Goal: Information Seeking & Learning: Check status

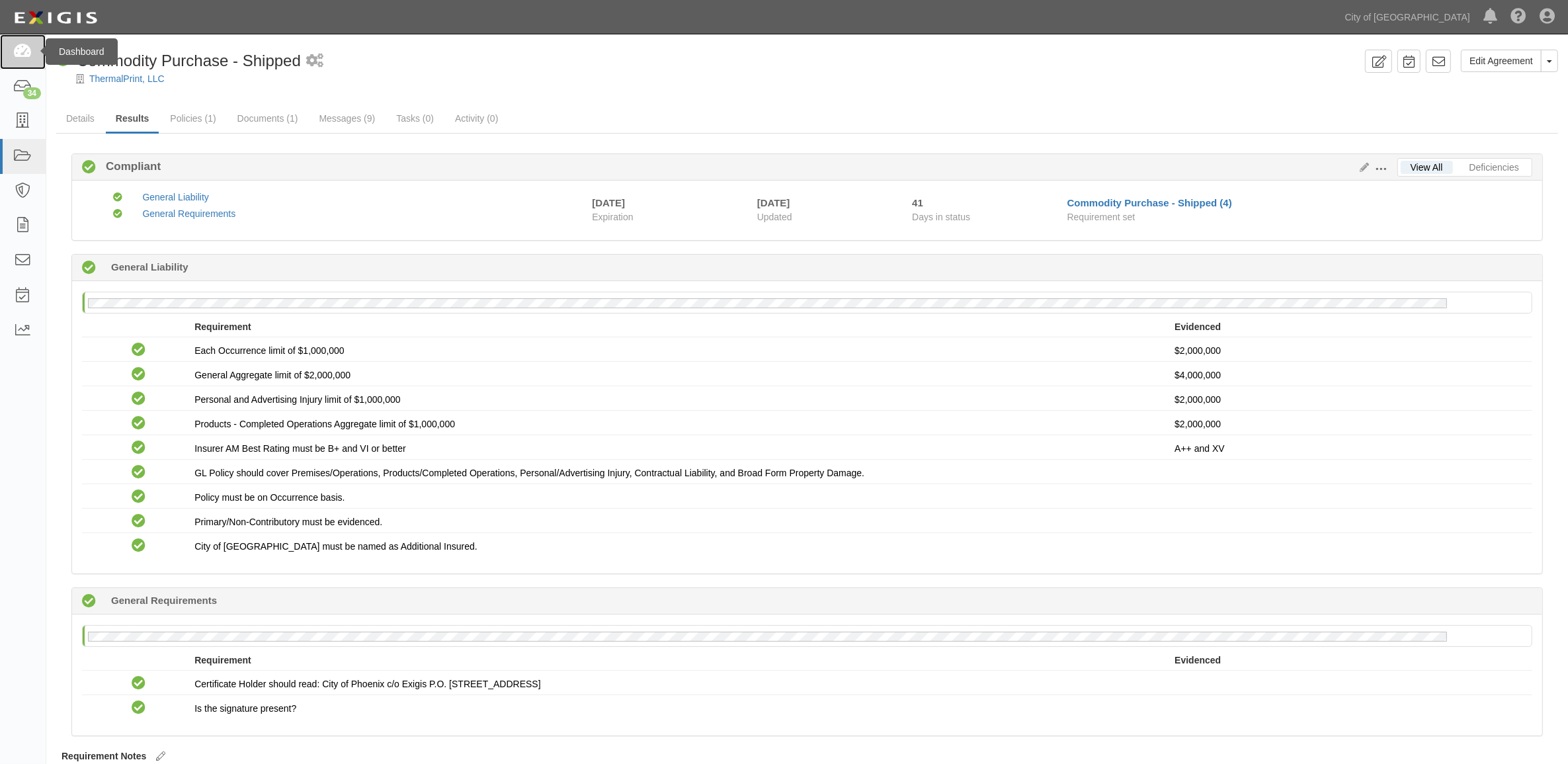
click at [27, 57] on icon at bounding box center [22, 52] width 19 height 15
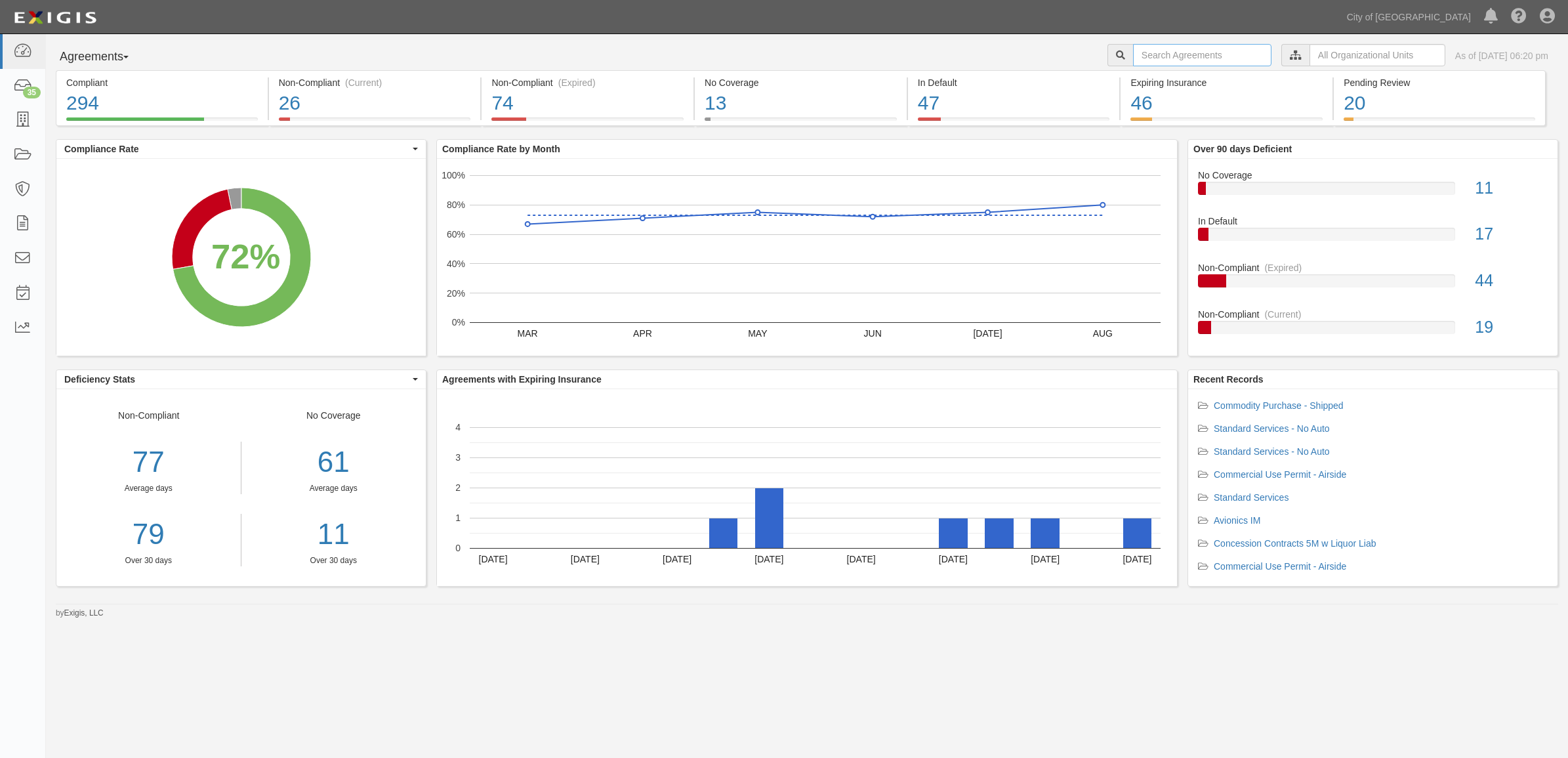
click at [1155, 51] on input "text" at bounding box center [1202, 55] width 139 height 22
paste input "159883"
type input "159883"
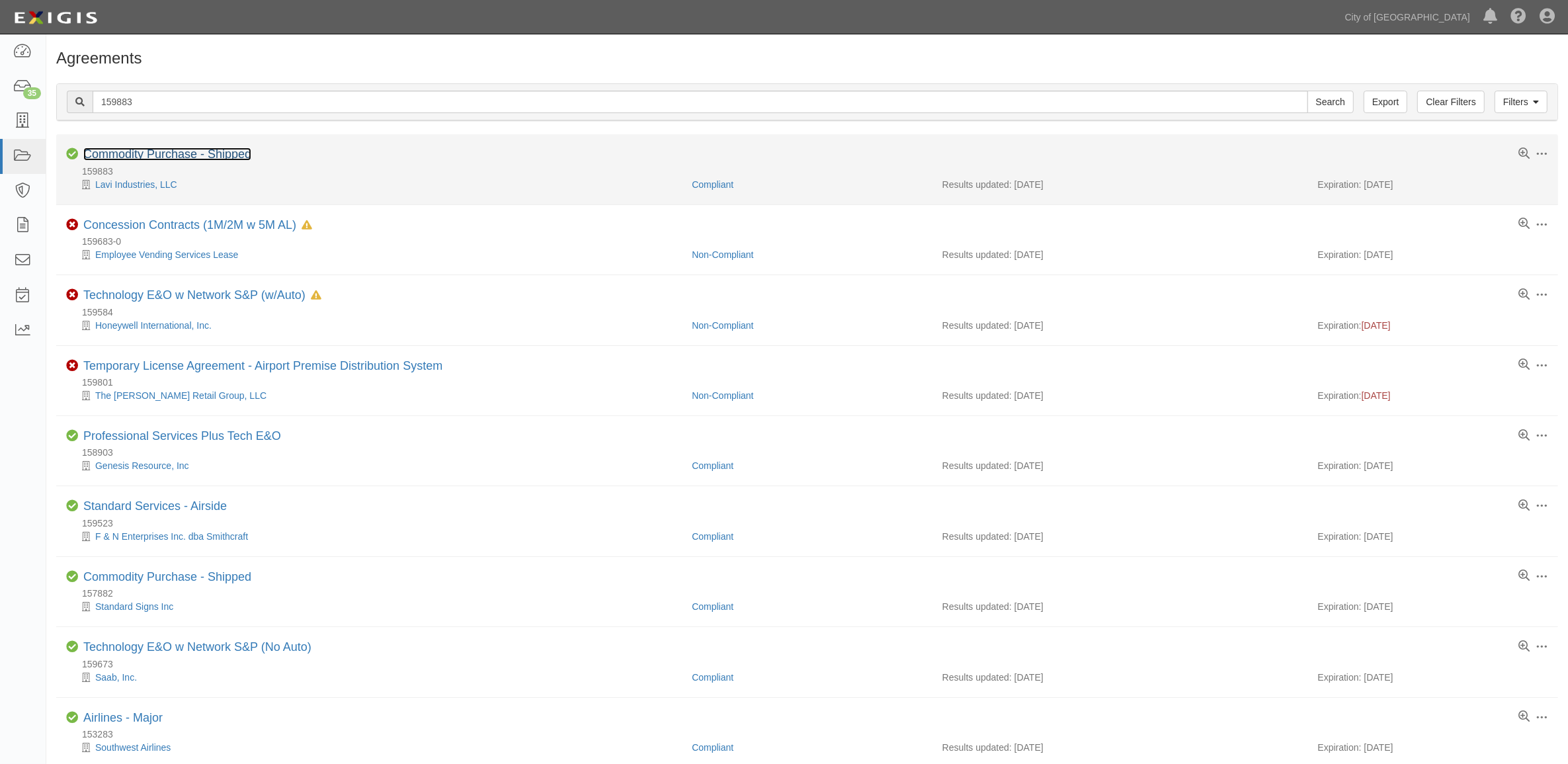
click at [215, 148] on link "Commodity Purchase - Shipped" at bounding box center [167, 154] width 168 height 13
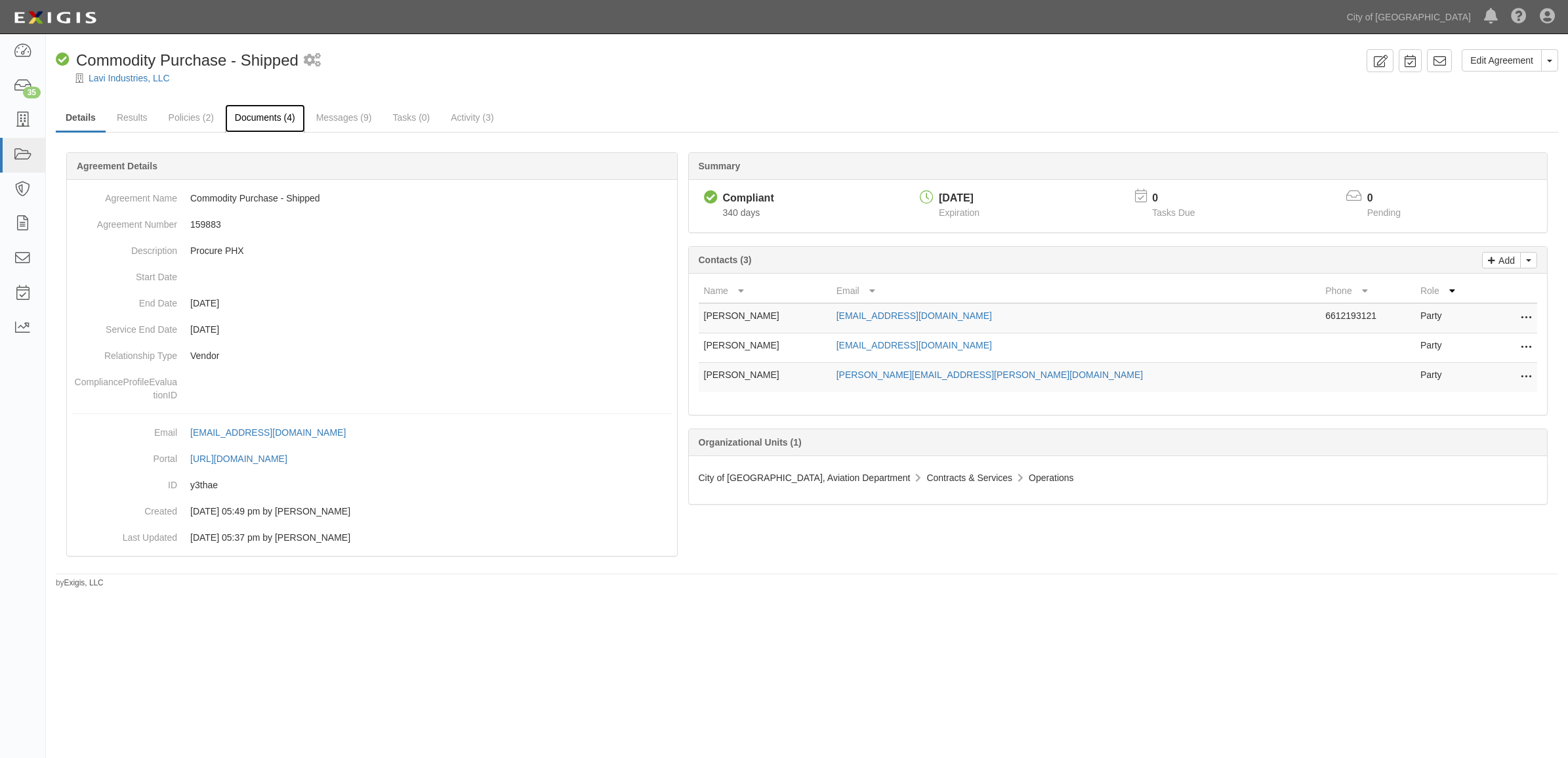
click at [289, 118] on link "Documents (4)" at bounding box center [265, 118] width 80 height 28
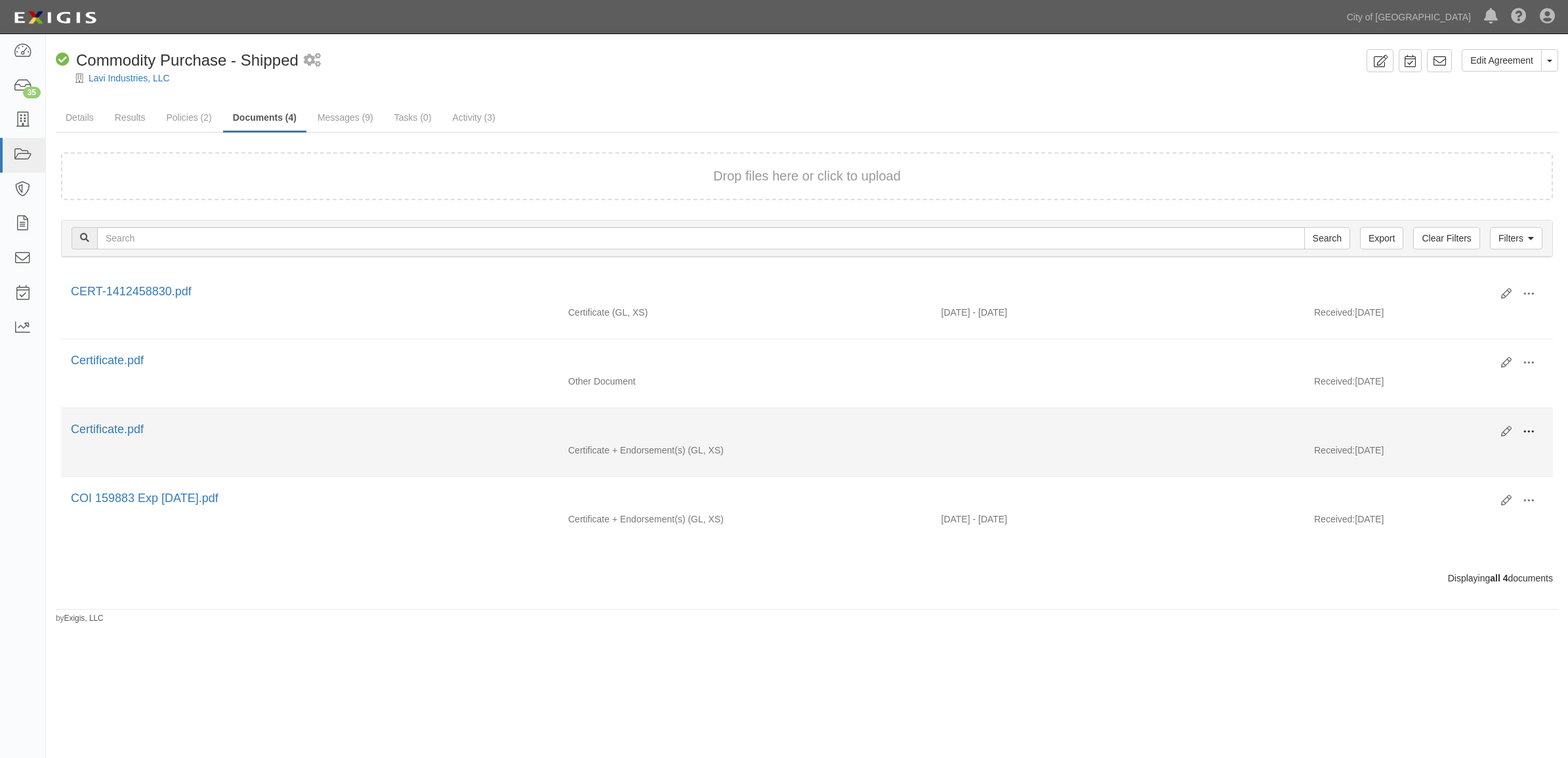
click at [1527, 433] on span at bounding box center [1527, 431] width 11 height 11
click at [1478, 450] on link "View" at bounding box center [1464, 450] width 103 height 24
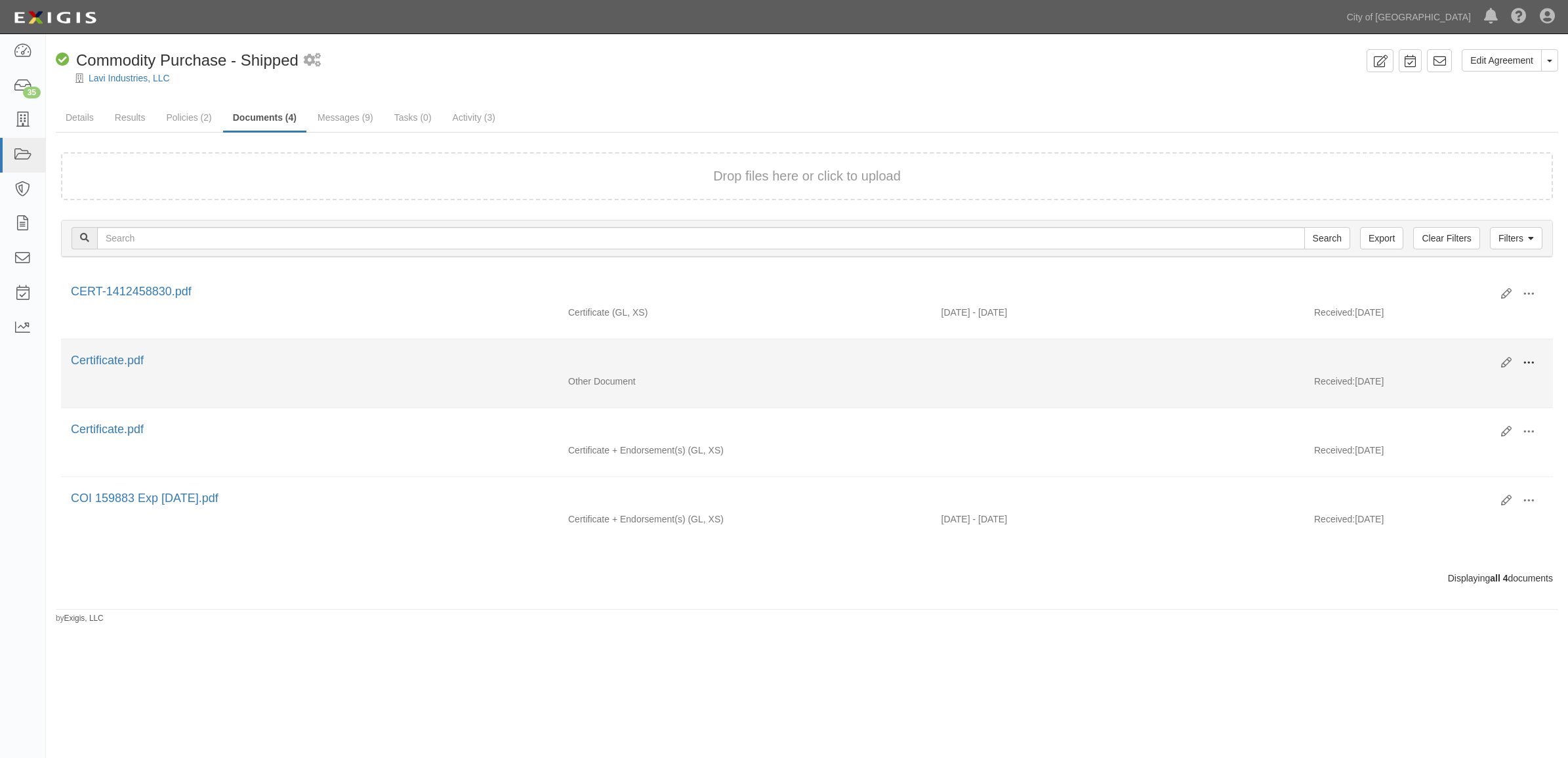
click at [1527, 358] on span at bounding box center [1527, 362] width 11 height 11
click at [1452, 385] on link "View" at bounding box center [1464, 381] width 103 height 24
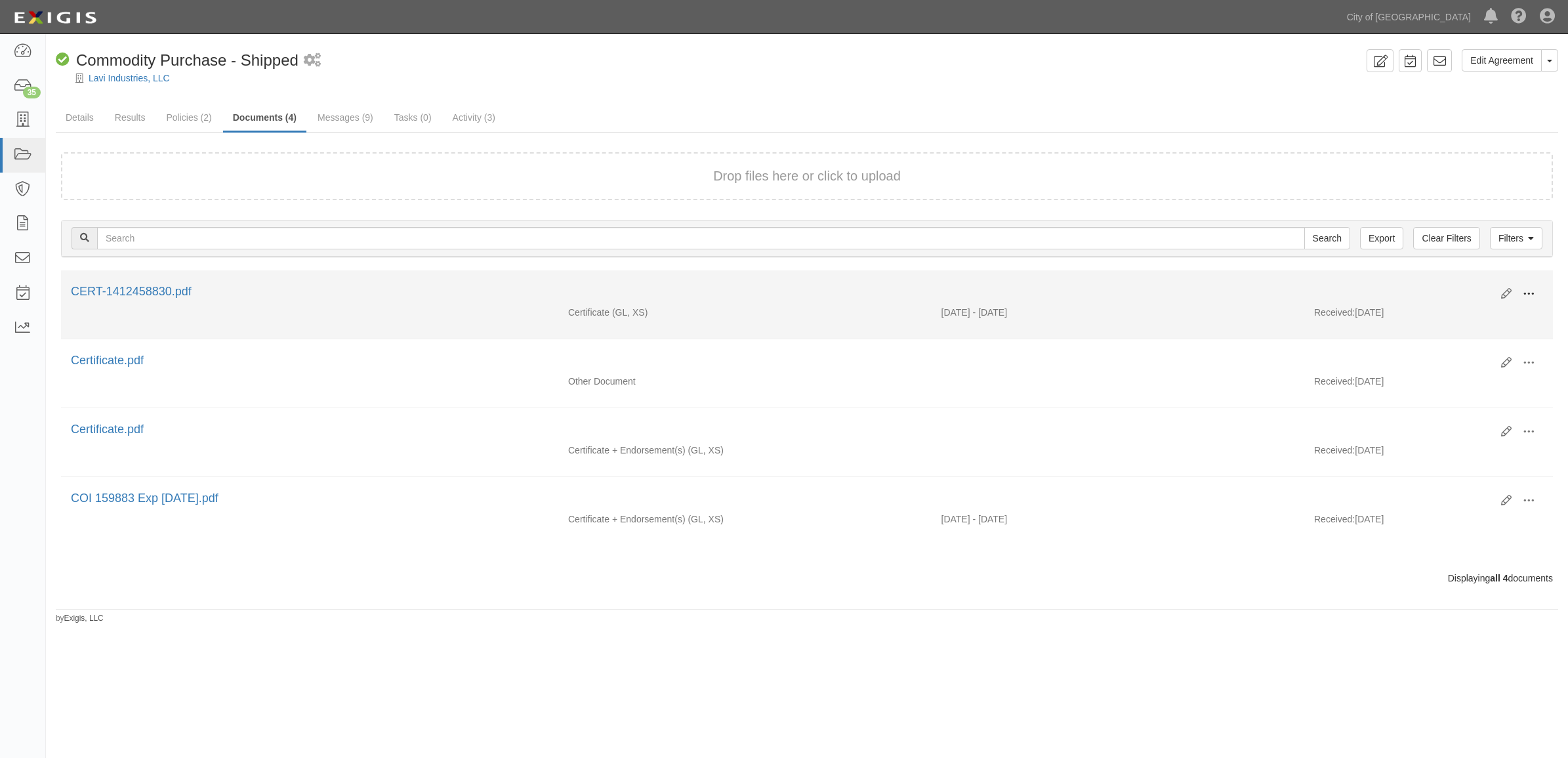
click at [1527, 286] on button at bounding box center [1528, 294] width 29 height 22
click at [1455, 317] on link "View" at bounding box center [1464, 312] width 103 height 24
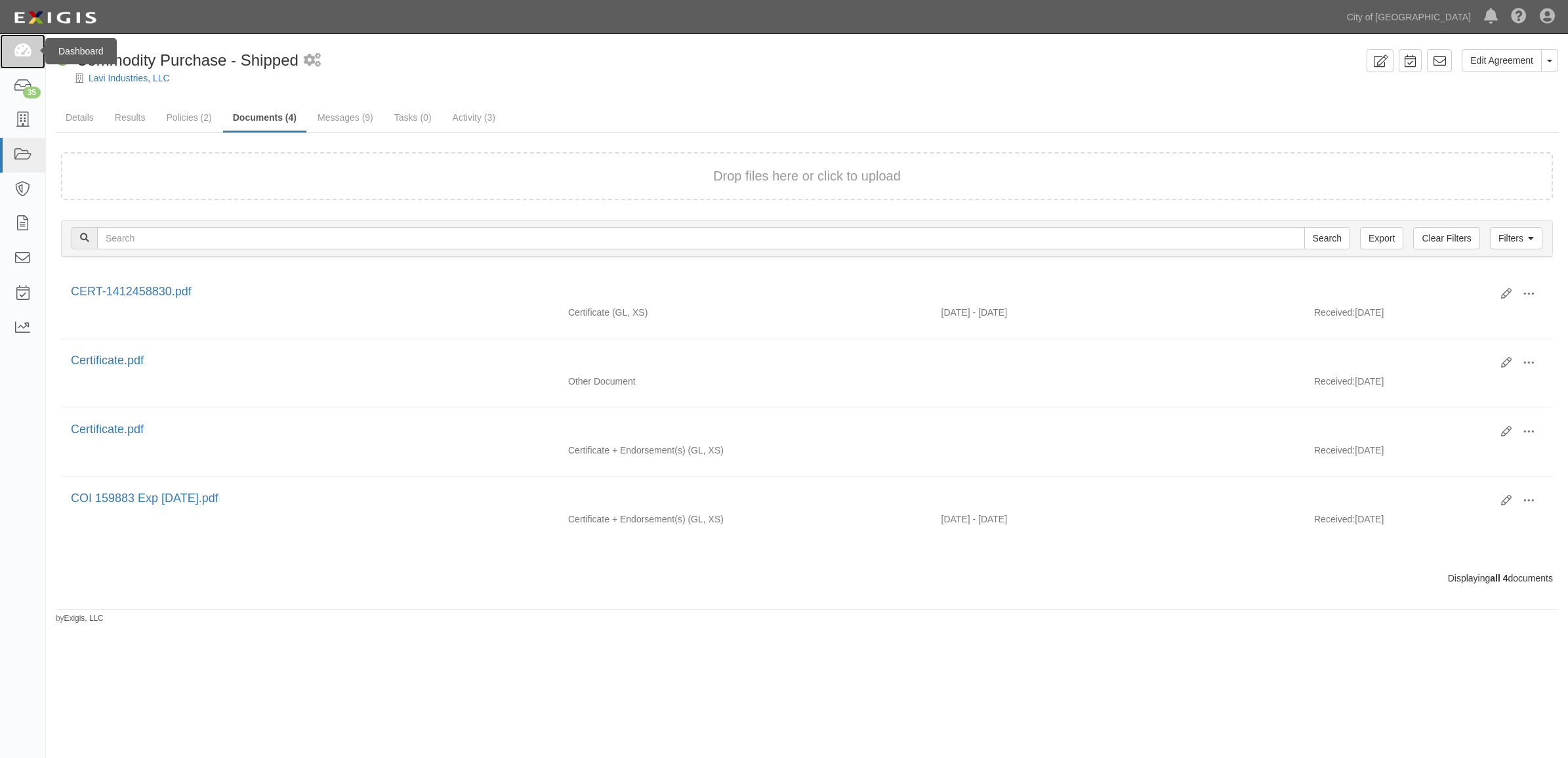
click at [24, 49] on icon at bounding box center [22, 51] width 19 height 15
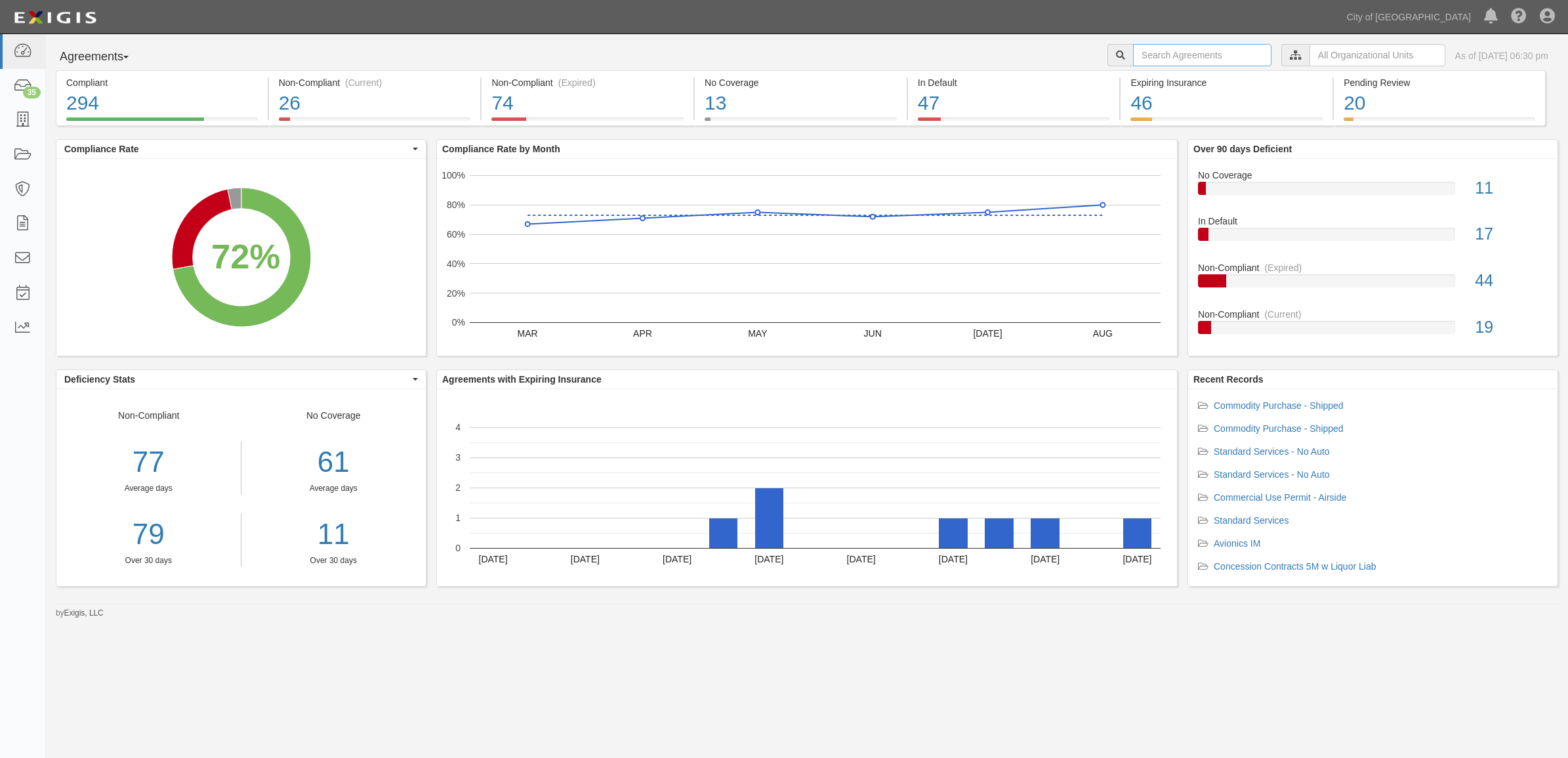
click at [1182, 56] on input "text" at bounding box center [1202, 55] width 139 height 22
paste input "159950"
type input "159950"
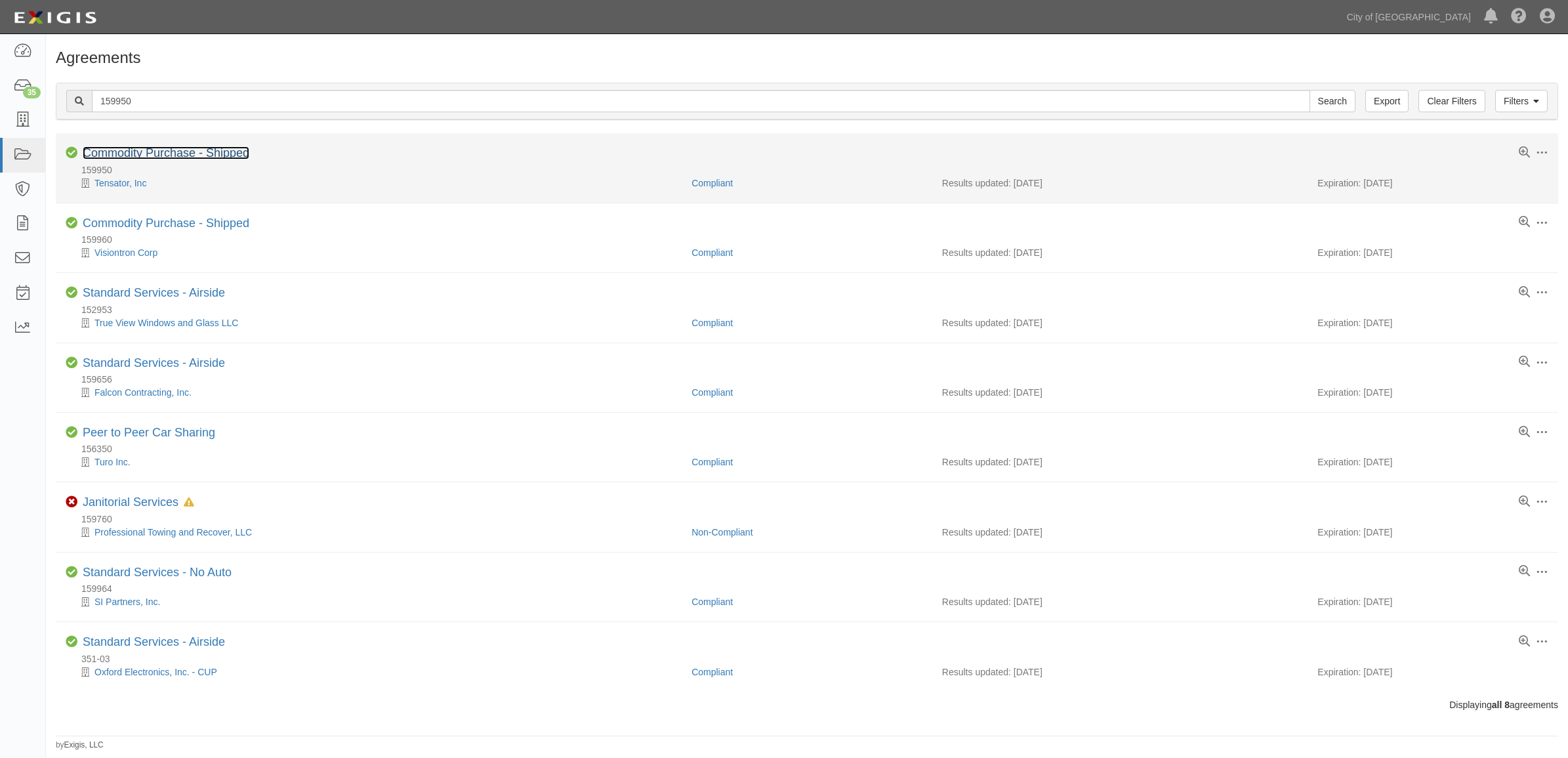
click at [206, 153] on link "Commodity Purchase - Shipped" at bounding box center [166, 153] width 167 height 13
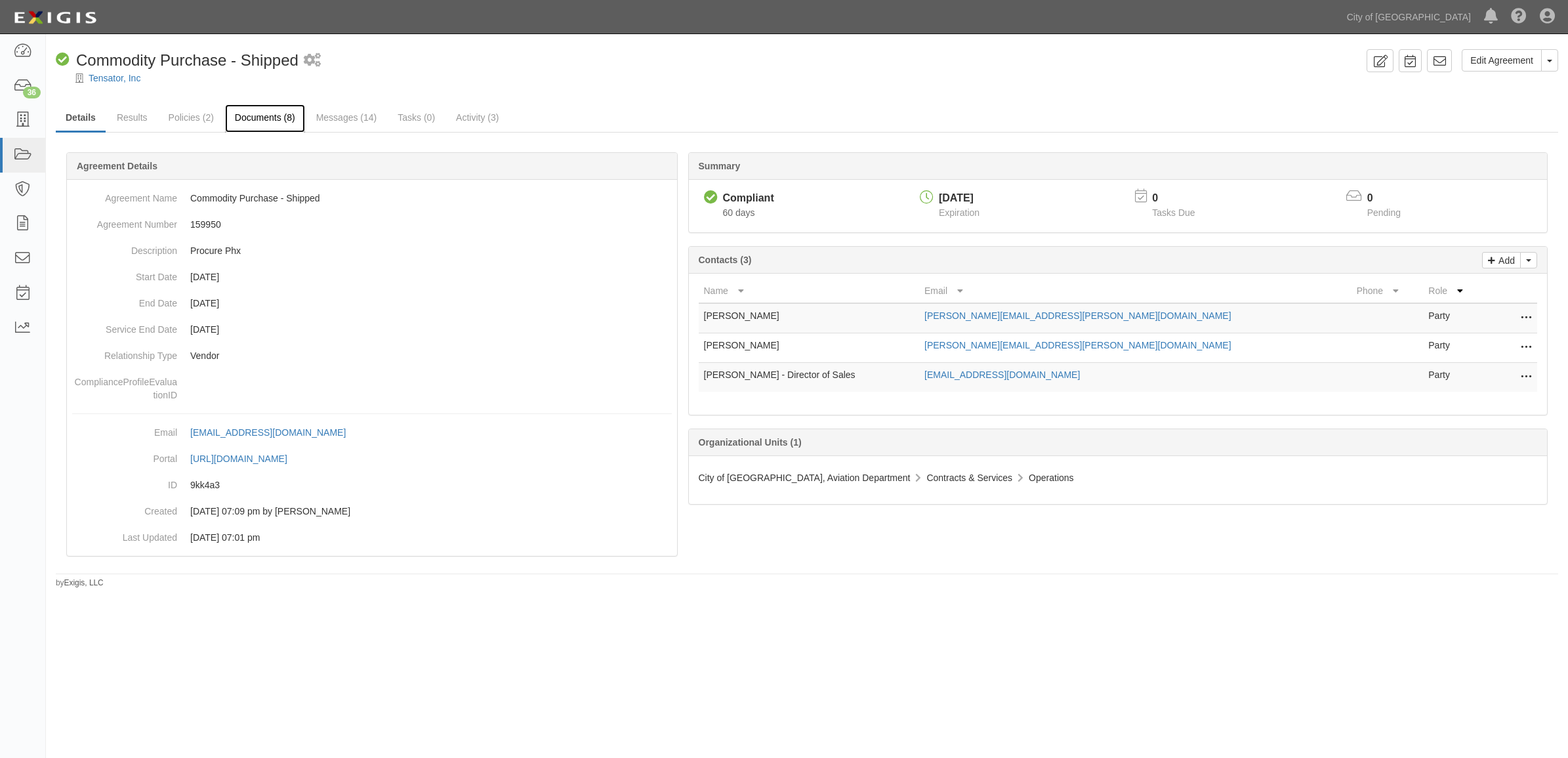
click at [244, 118] on link "Documents (8)" at bounding box center [265, 118] width 80 height 28
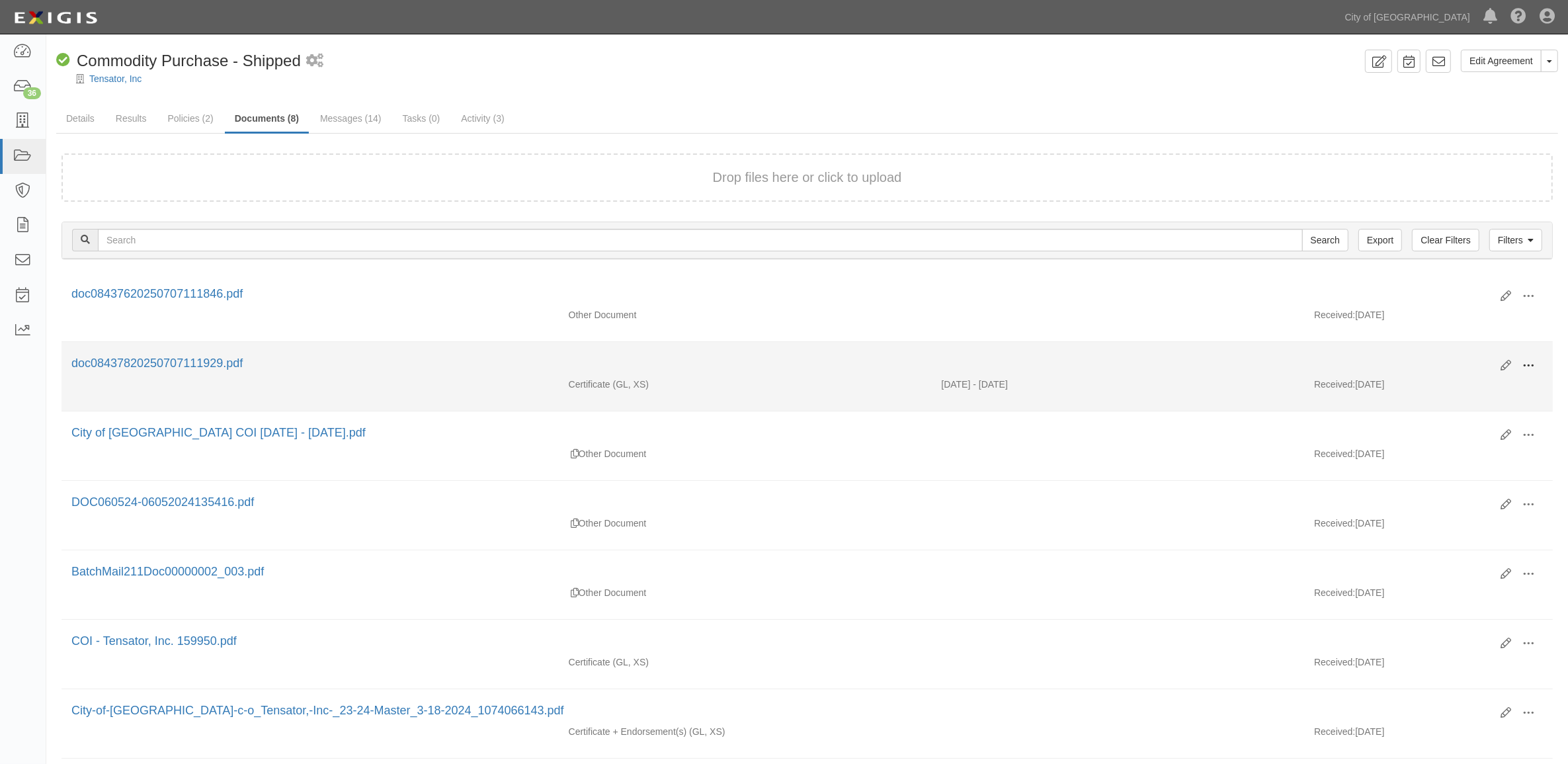
click at [1532, 365] on span at bounding box center [1527, 365] width 12 height 12
click at [1476, 382] on link "View" at bounding box center [1463, 384] width 104 height 24
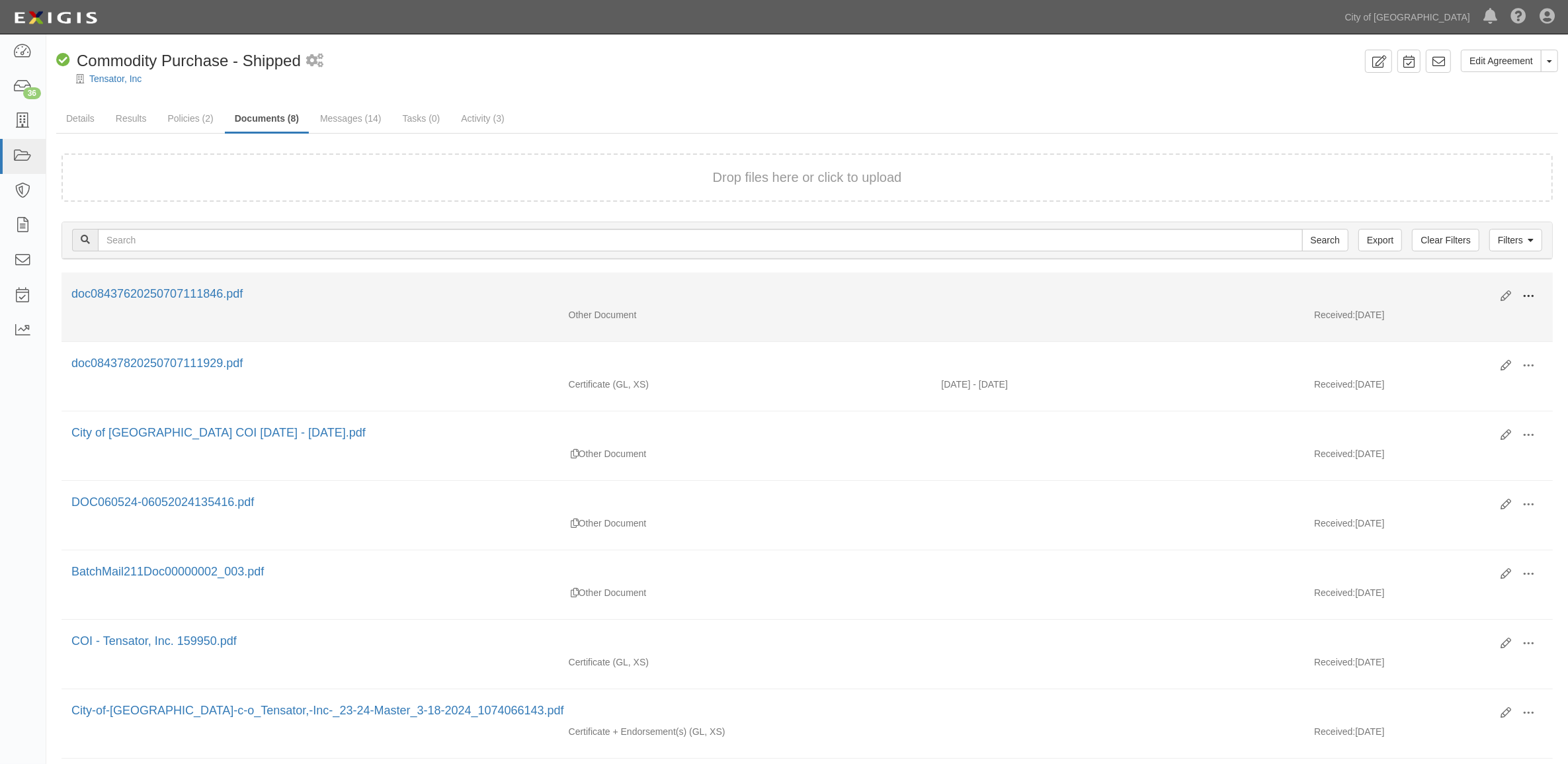
click at [1531, 294] on span at bounding box center [1527, 295] width 12 height 12
click at [1467, 318] on link "View" at bounding box center [1463, 315] width 104 height 24
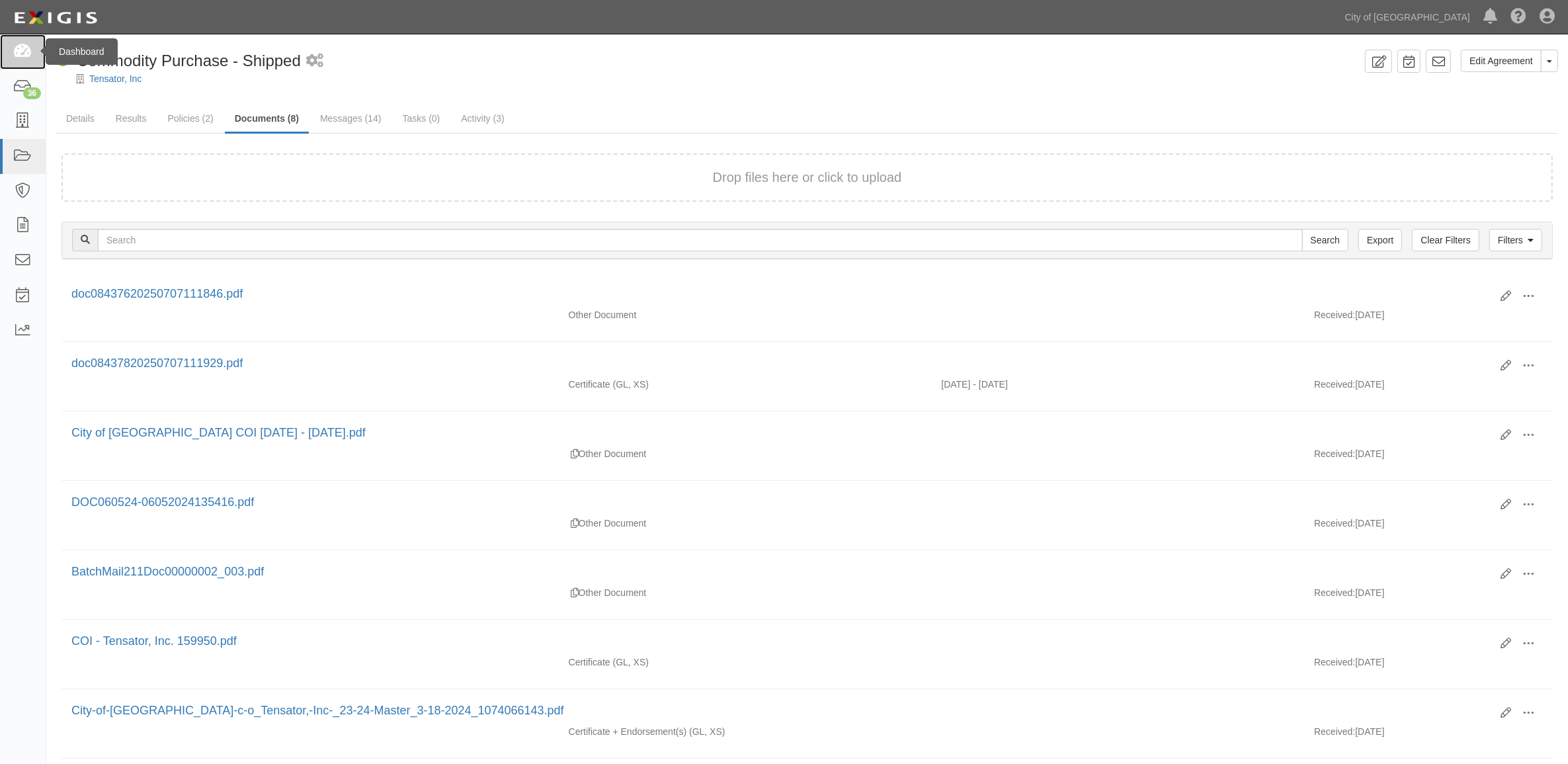
click at [43, 58] on link at bounding box center [22, 52] width 45 height 35
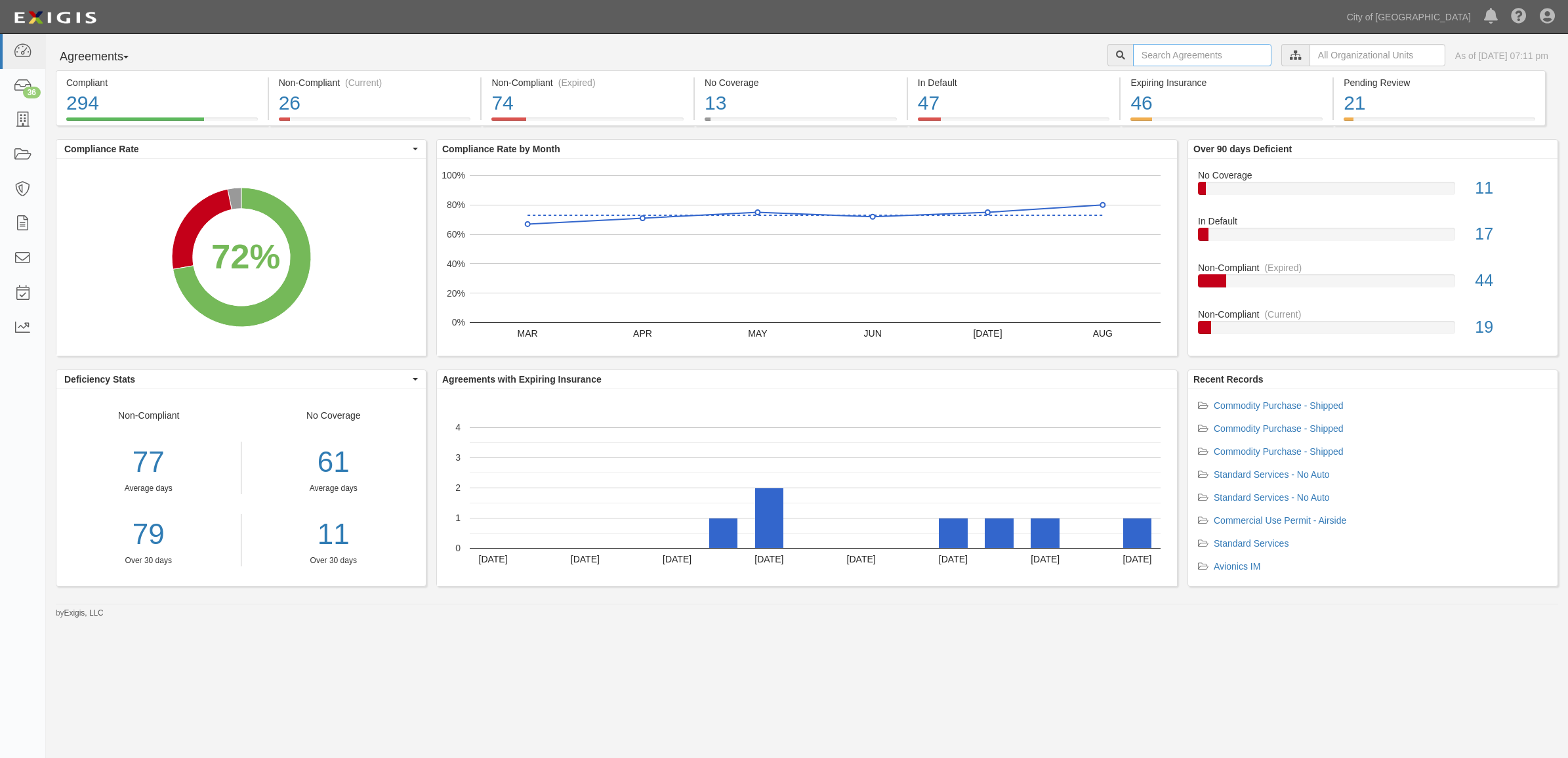
click at [1165, 61] on input "text" at bounding box center [1202, 55] width 139 height 22
type input "d & H"
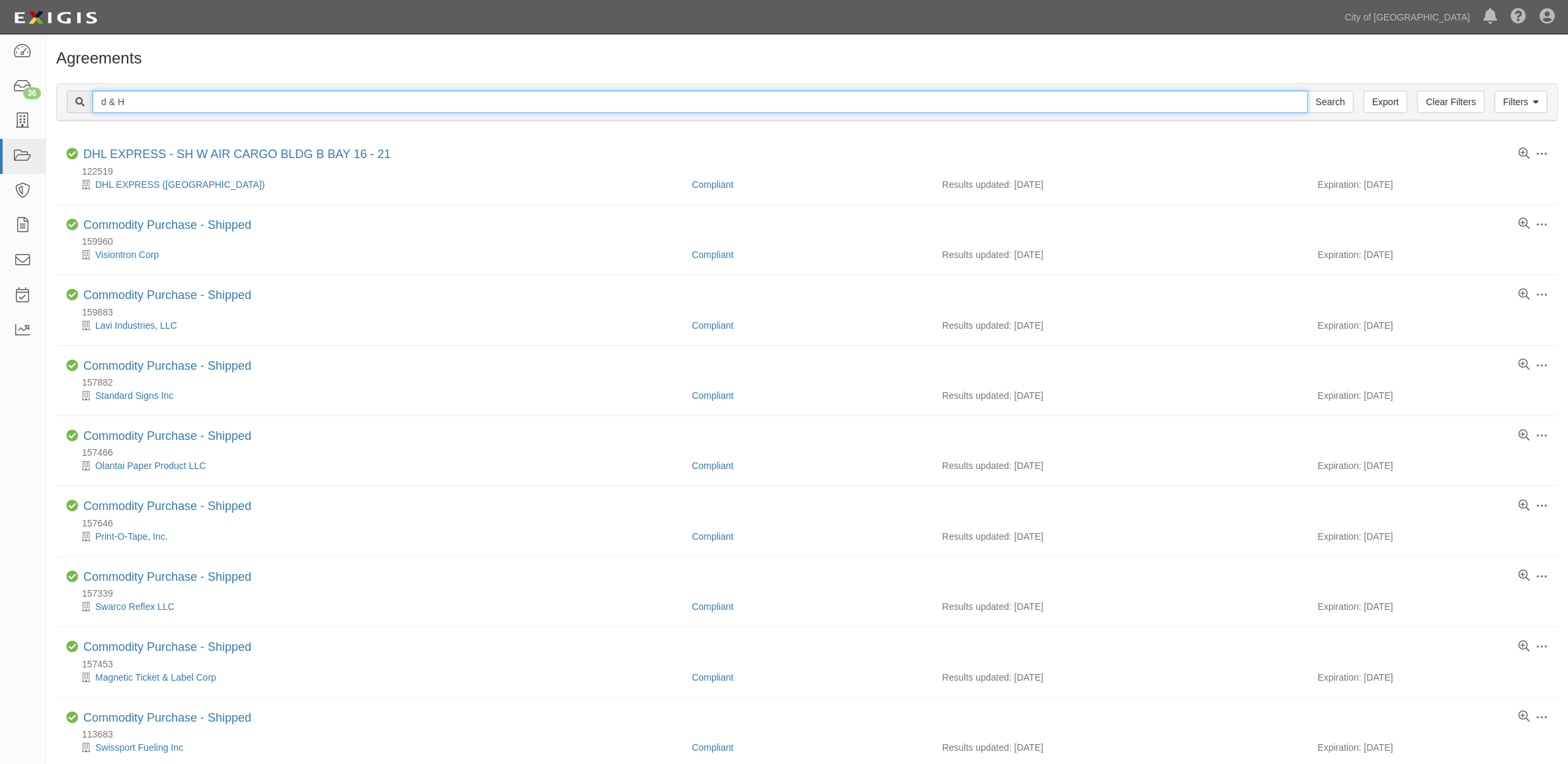
click at [179, 103] on input "d & H" at bounding box center [700, 101] width 1215 height 22
type input "fueling"
click at [1307, 91] on input "Search" at bounding box center [1331, 101] width 46 height 22
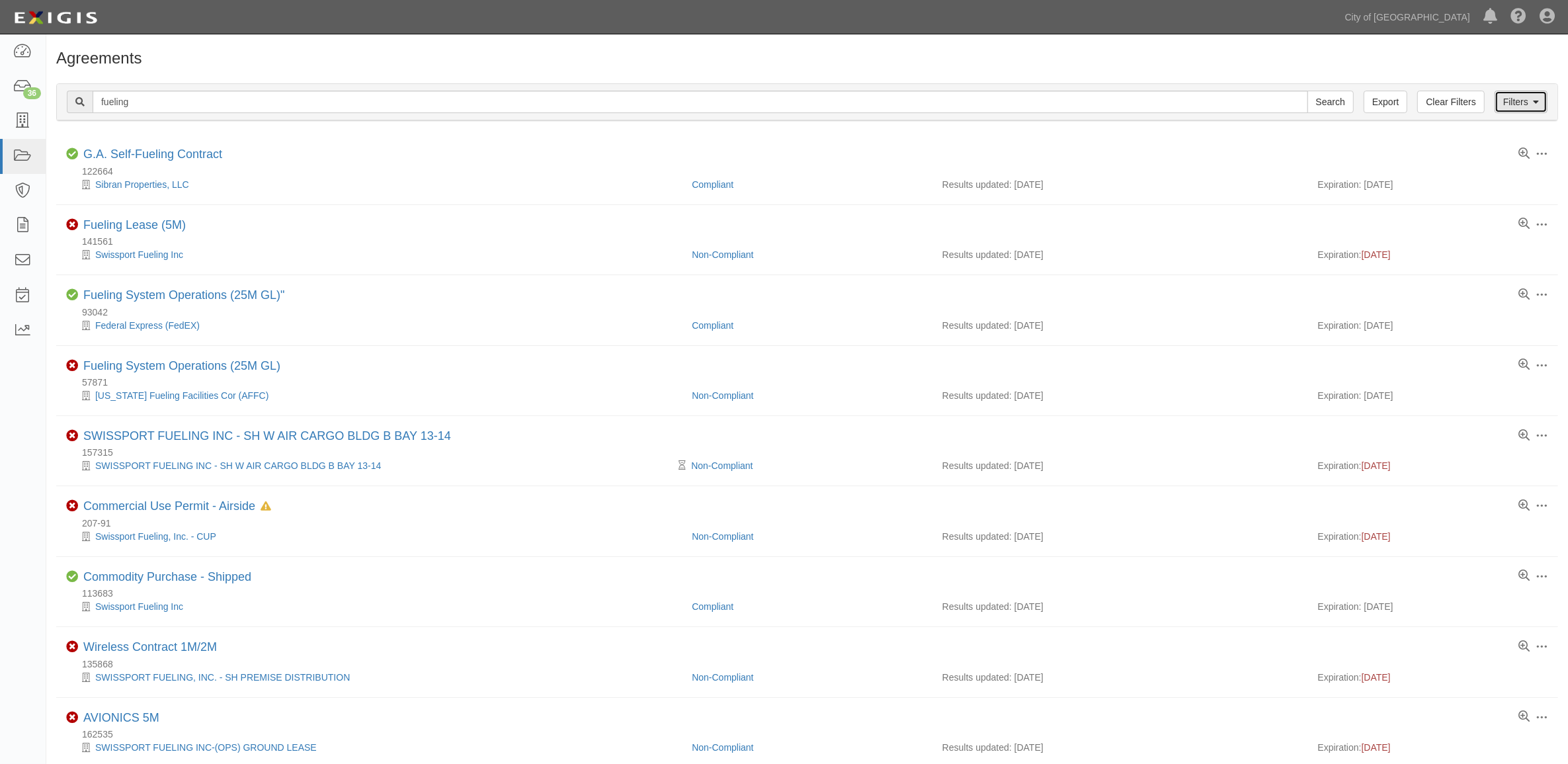
click at [1514, 104] on link "Filters" at bounding box center [1520, 101] width 52 height 22
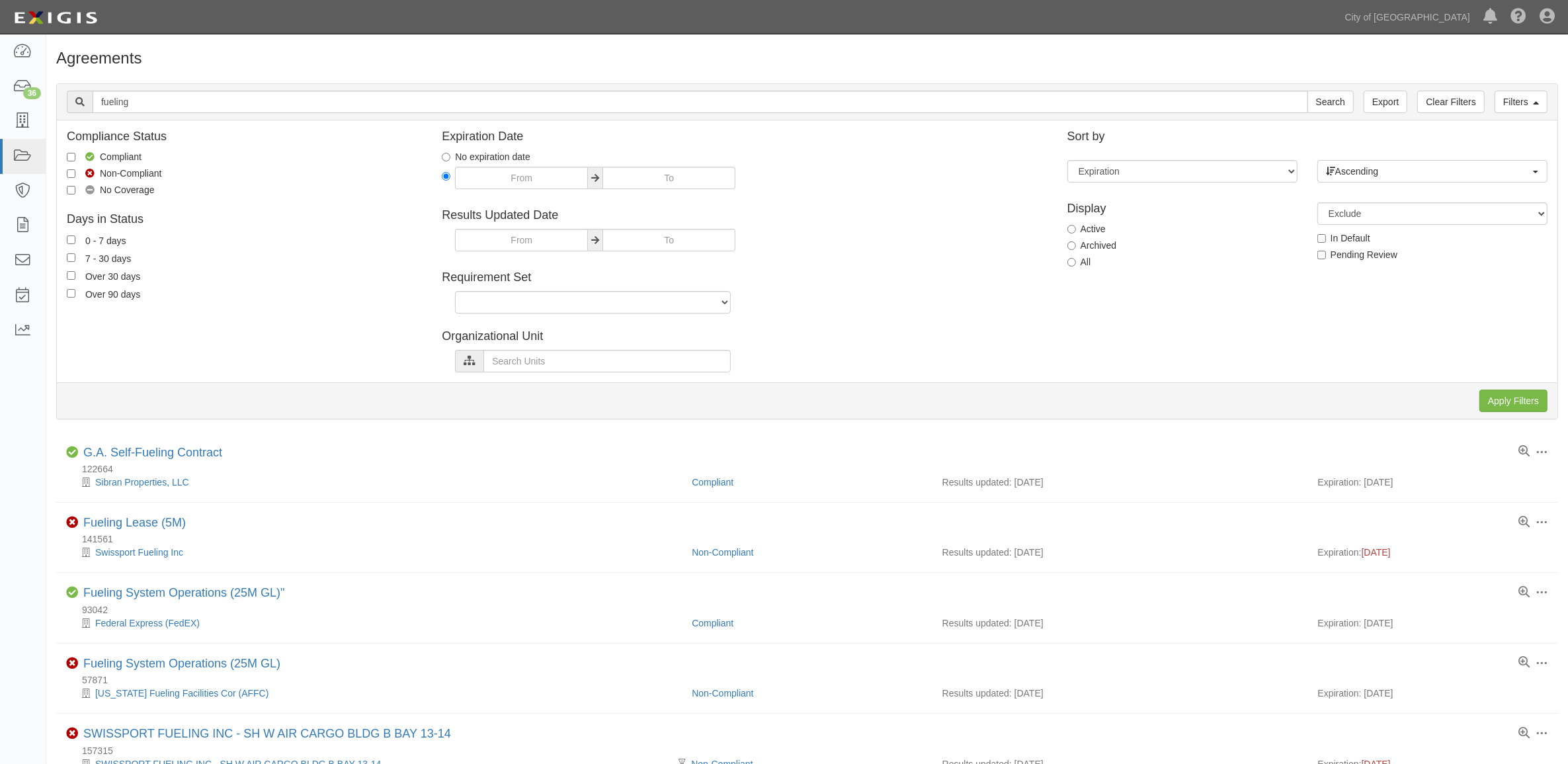
click at [1082, 263] on label "All" at bounding box center [1079, 261] width 24 height 13
click at [1075, 263] on input "All" at bounding box center [1072, 262] width 9 height 9
radio input "true"
click at [1513, 395] on input "Apply Filters" at bounding box center [1513, 400] width 68 height 22
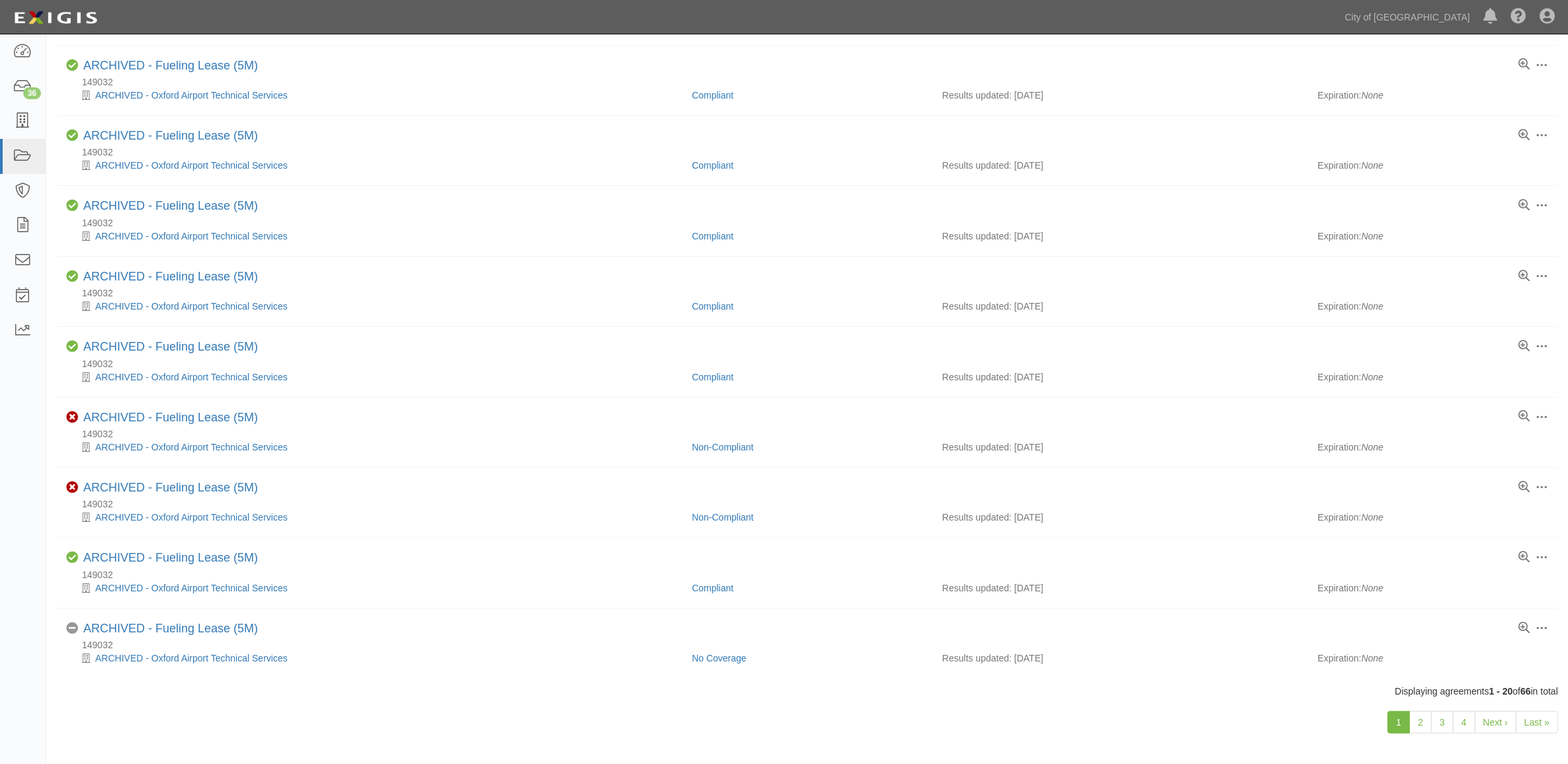
scroll to position [899, 0]
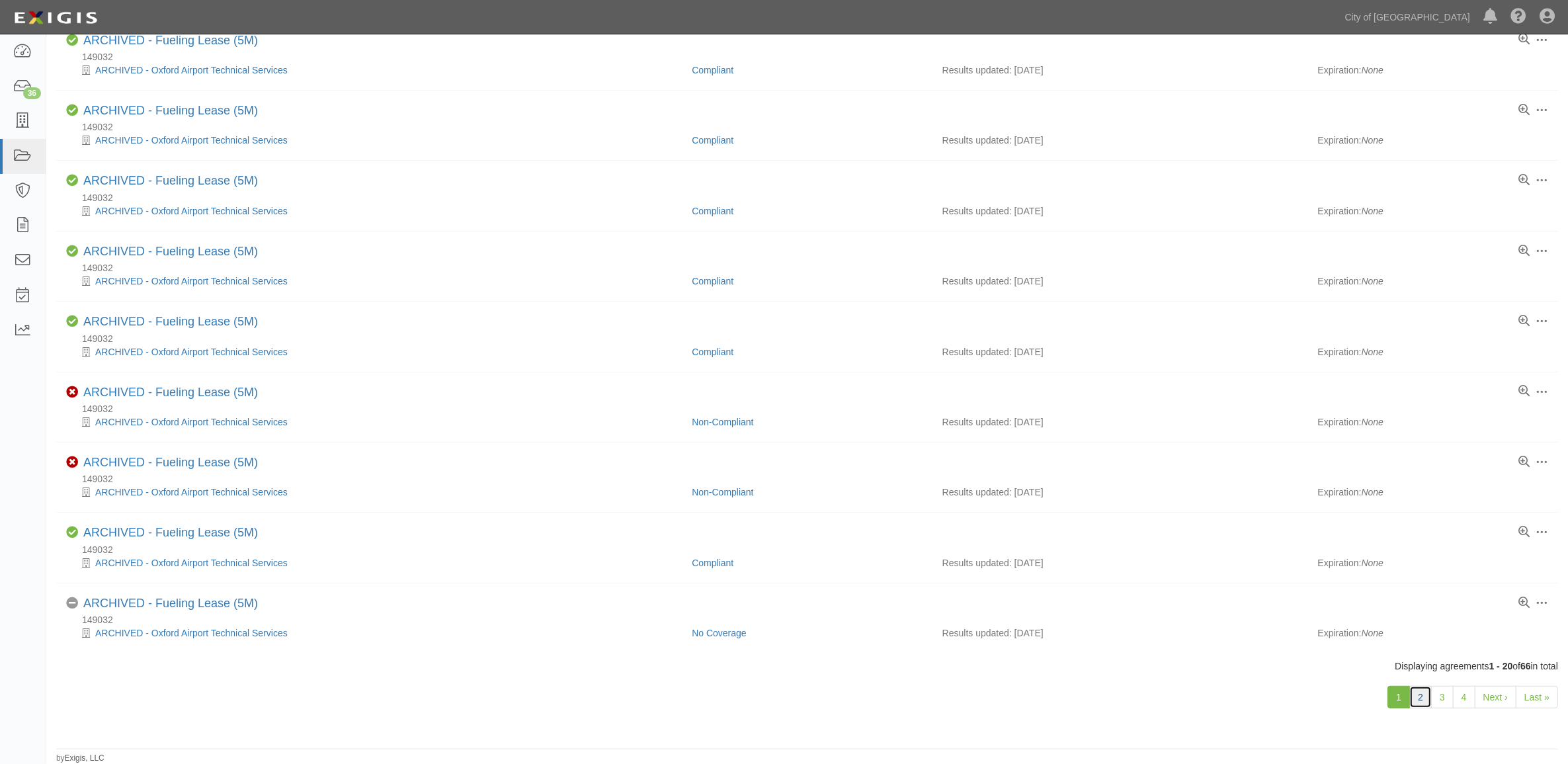
click at [1409, 701] on link "2" at bounding box center [1419, 696] width 22 height 22
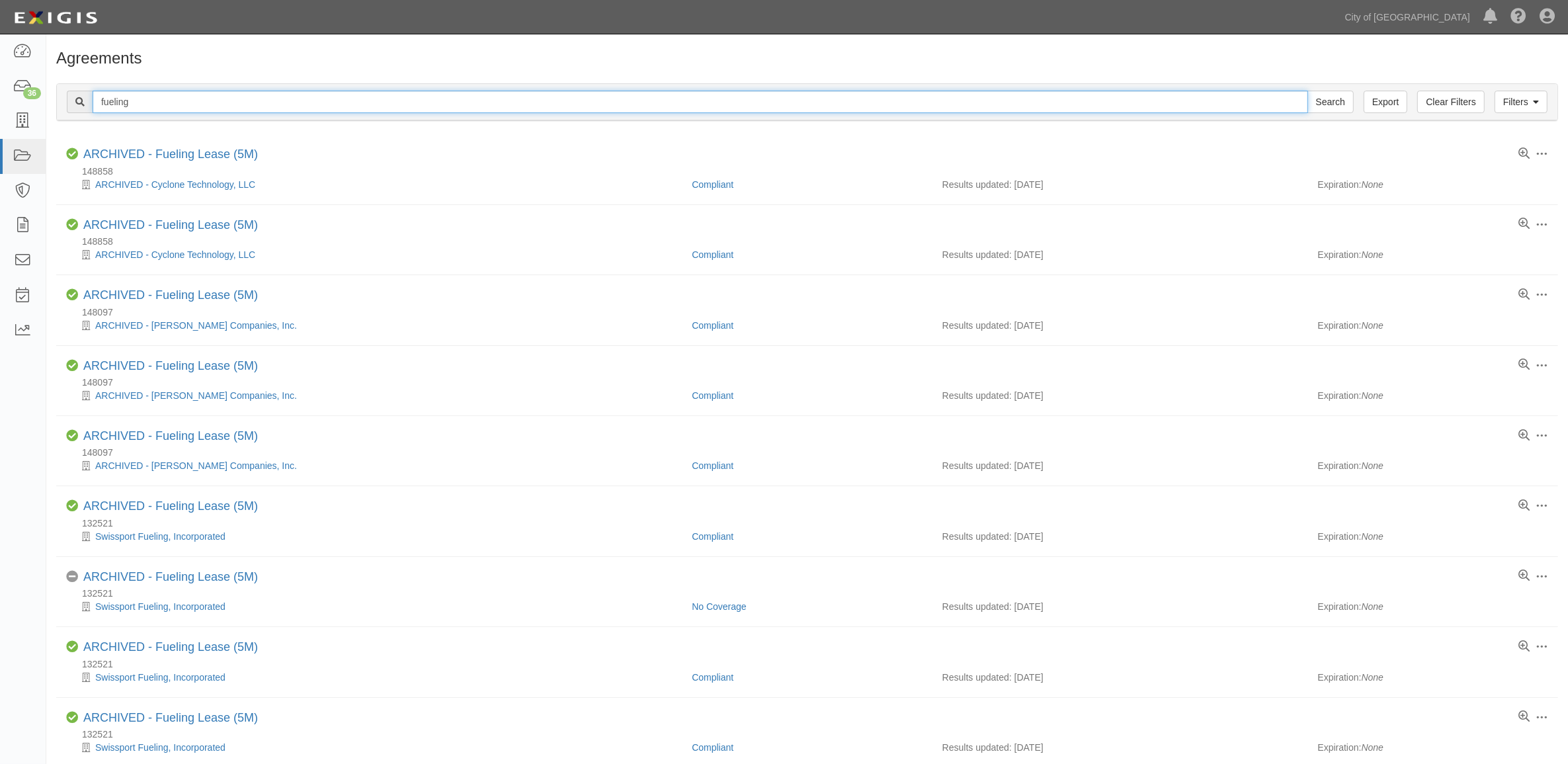
click at [157, 107] on input "fueling" at bounding box center [700, 101] width 1215 height 22
type input "d & h"
click at [1307, 91] on input "Search" at bounding box center [1331, 101] width 46 height 22
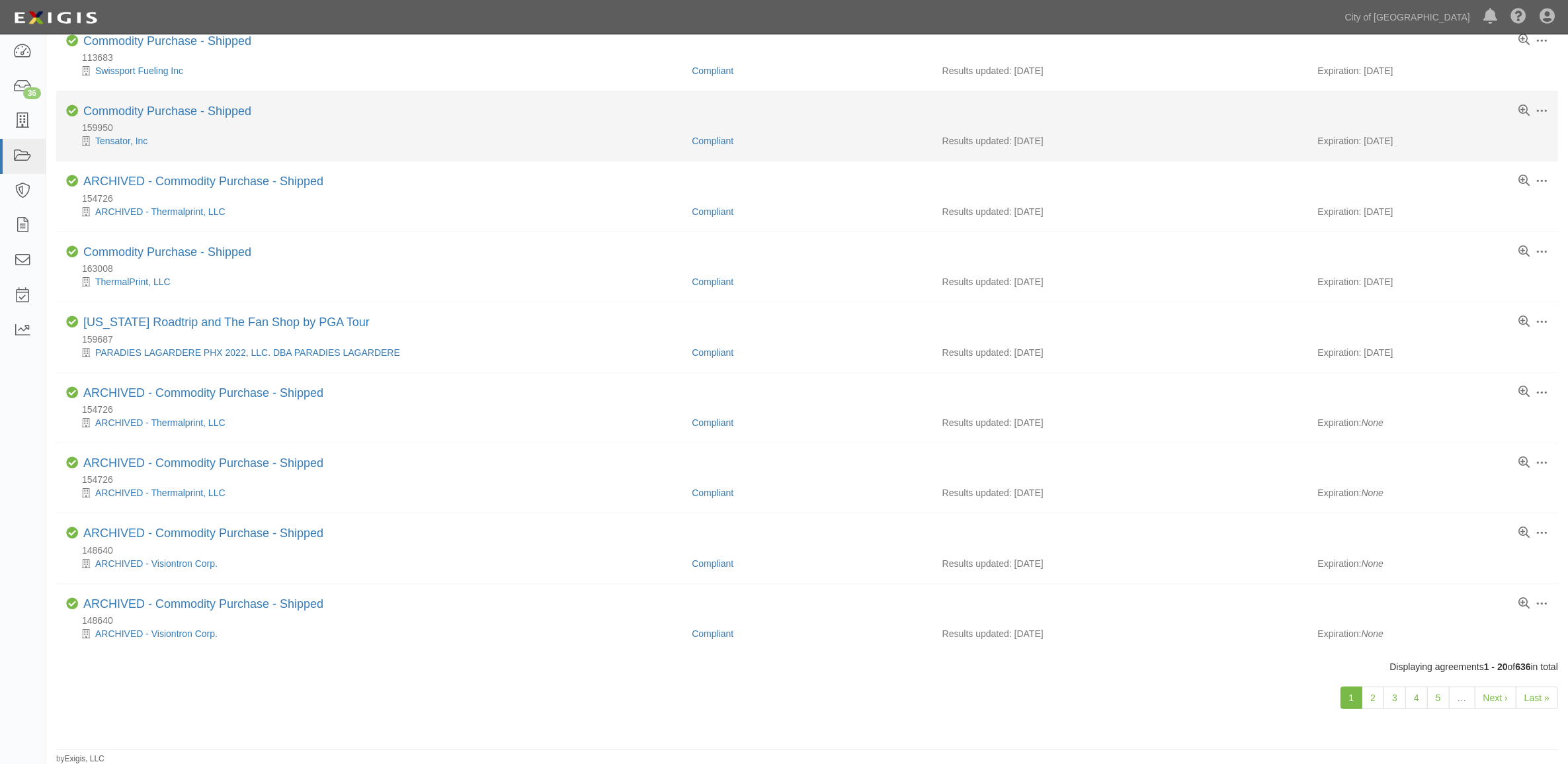
scroll to position [899, 0]
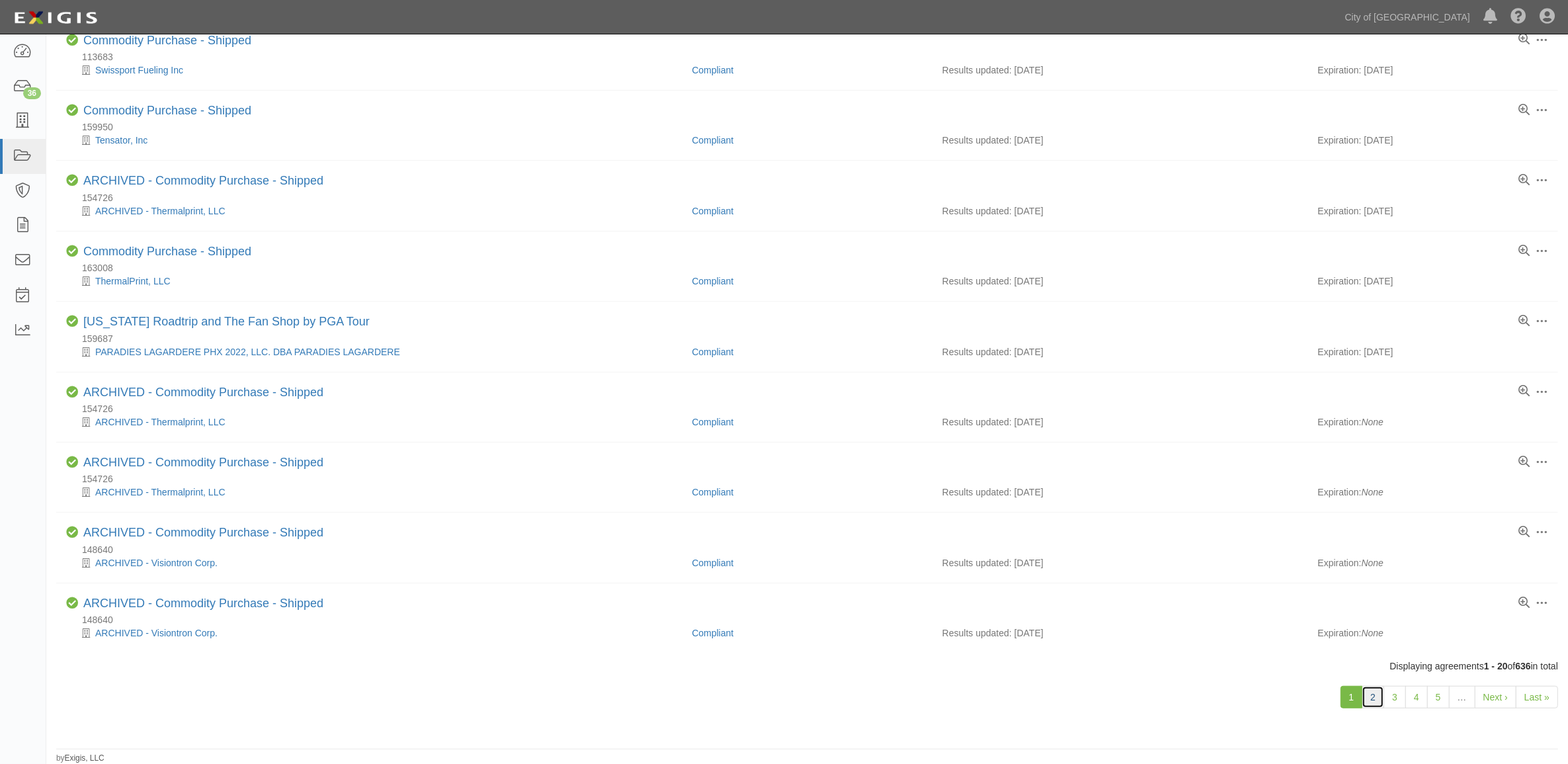
click at [1379, 693] on link "2" at bounding box center [1372, 696] width 22 height 22
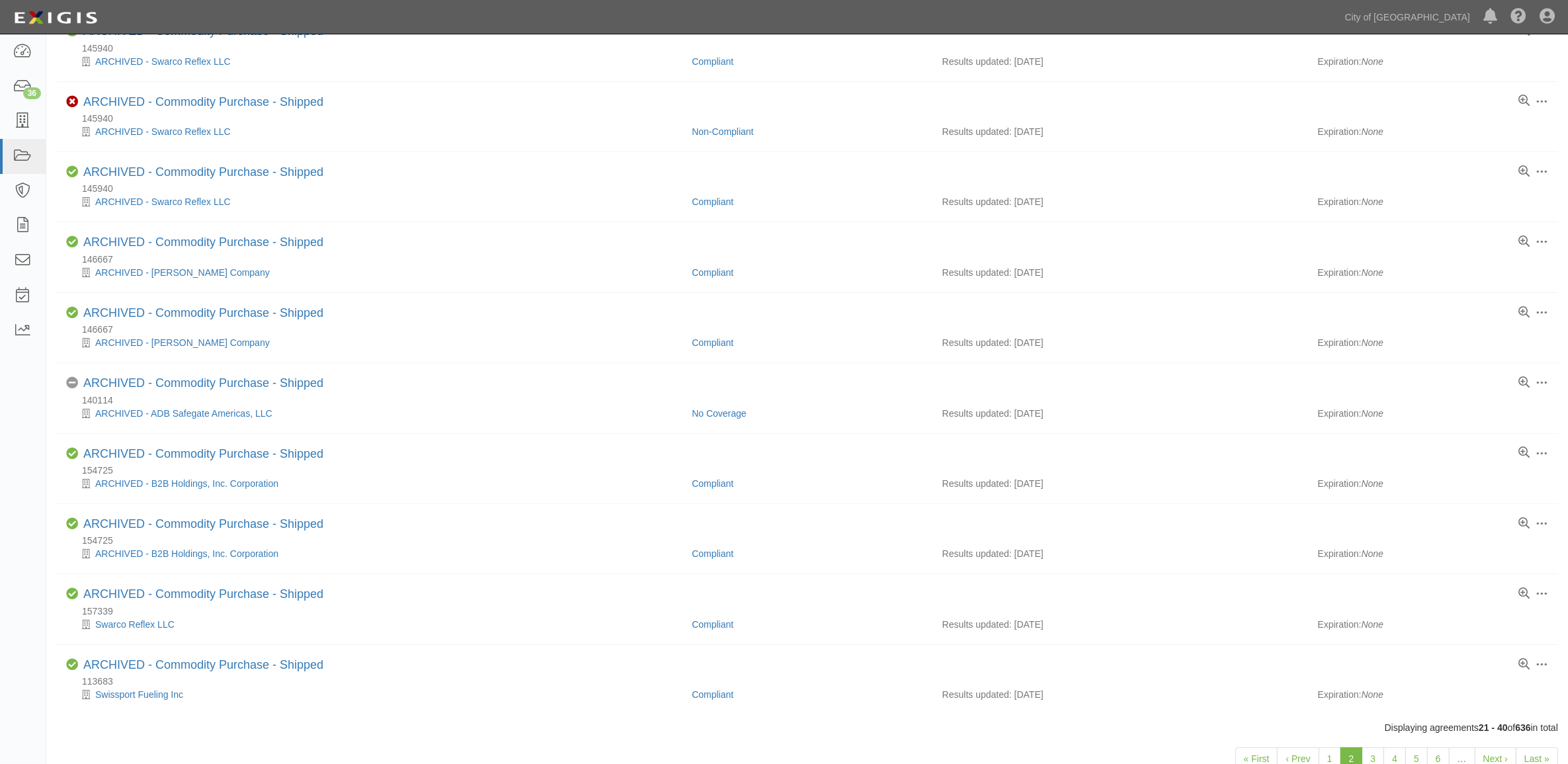
scroll to position [899, 0]
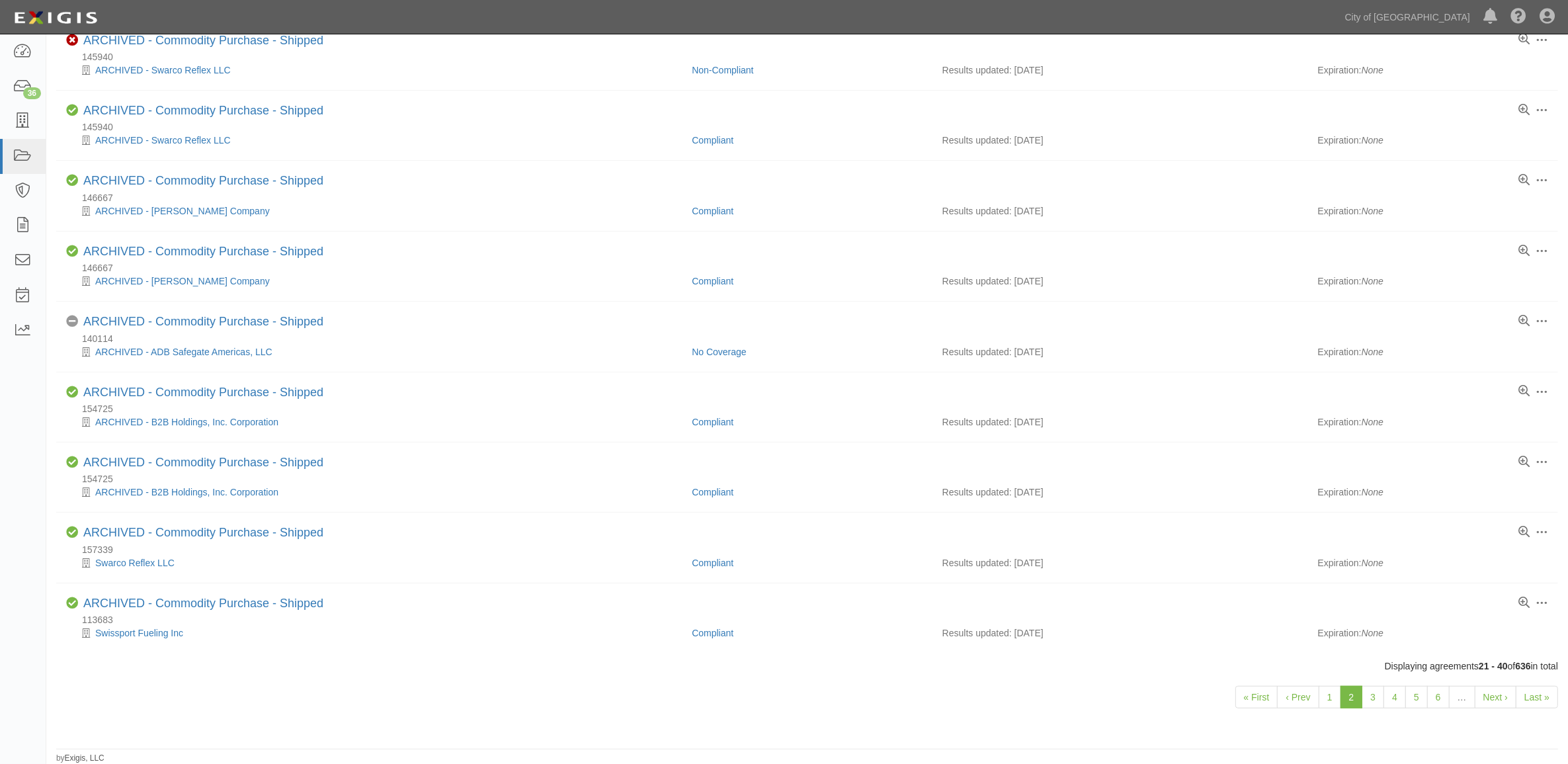
click at [1353, 696] on link "2" at bounding box center [1351, 696] width 22 height 22
click at [1372, 695] on link "3" at bounding box center [1372, 696] width 22 height 22
click at [1373, 701] on link "4" at bounding box center [1372, 696] width 22 height 22
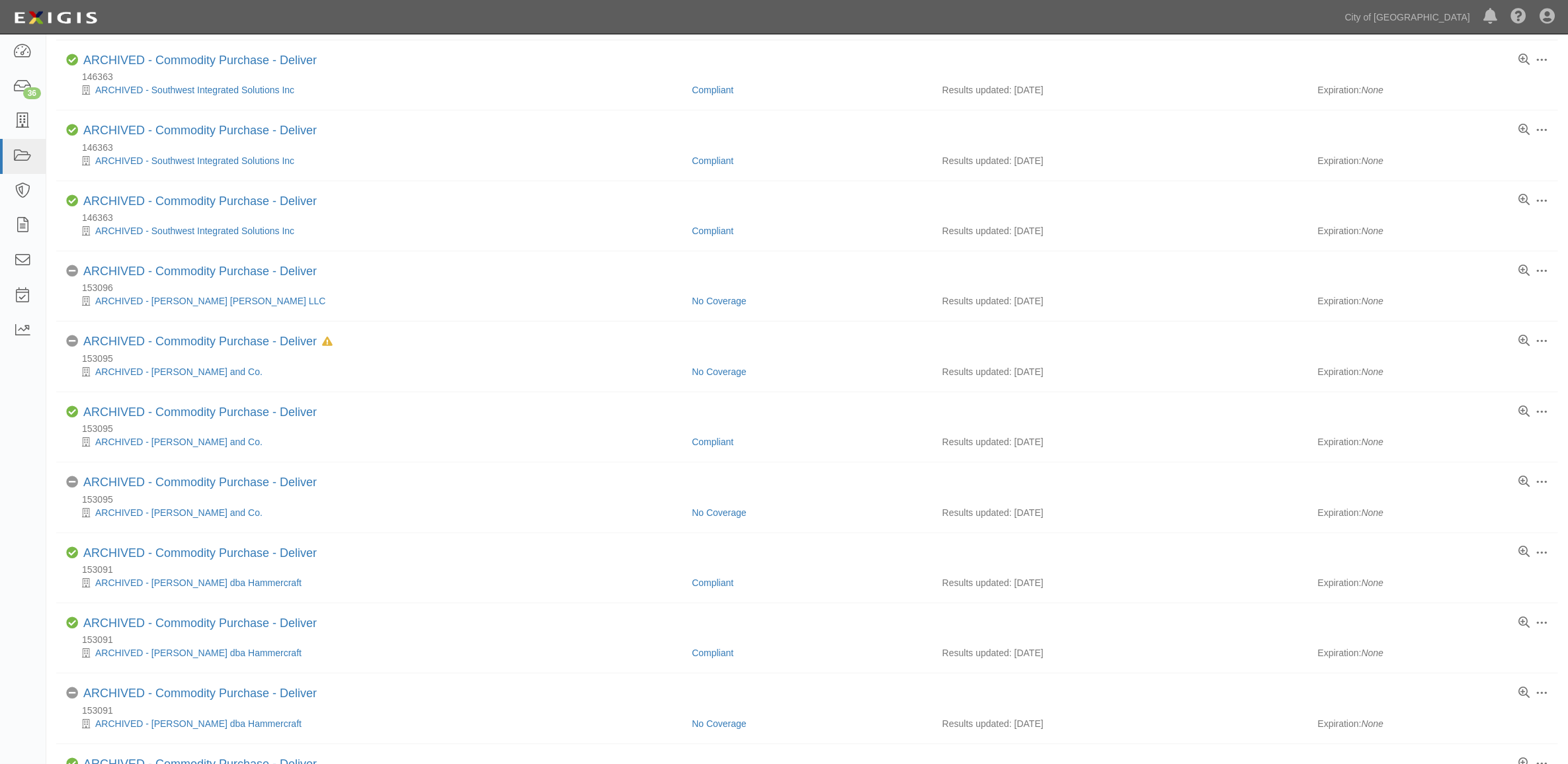
scroll to position [899, 0]
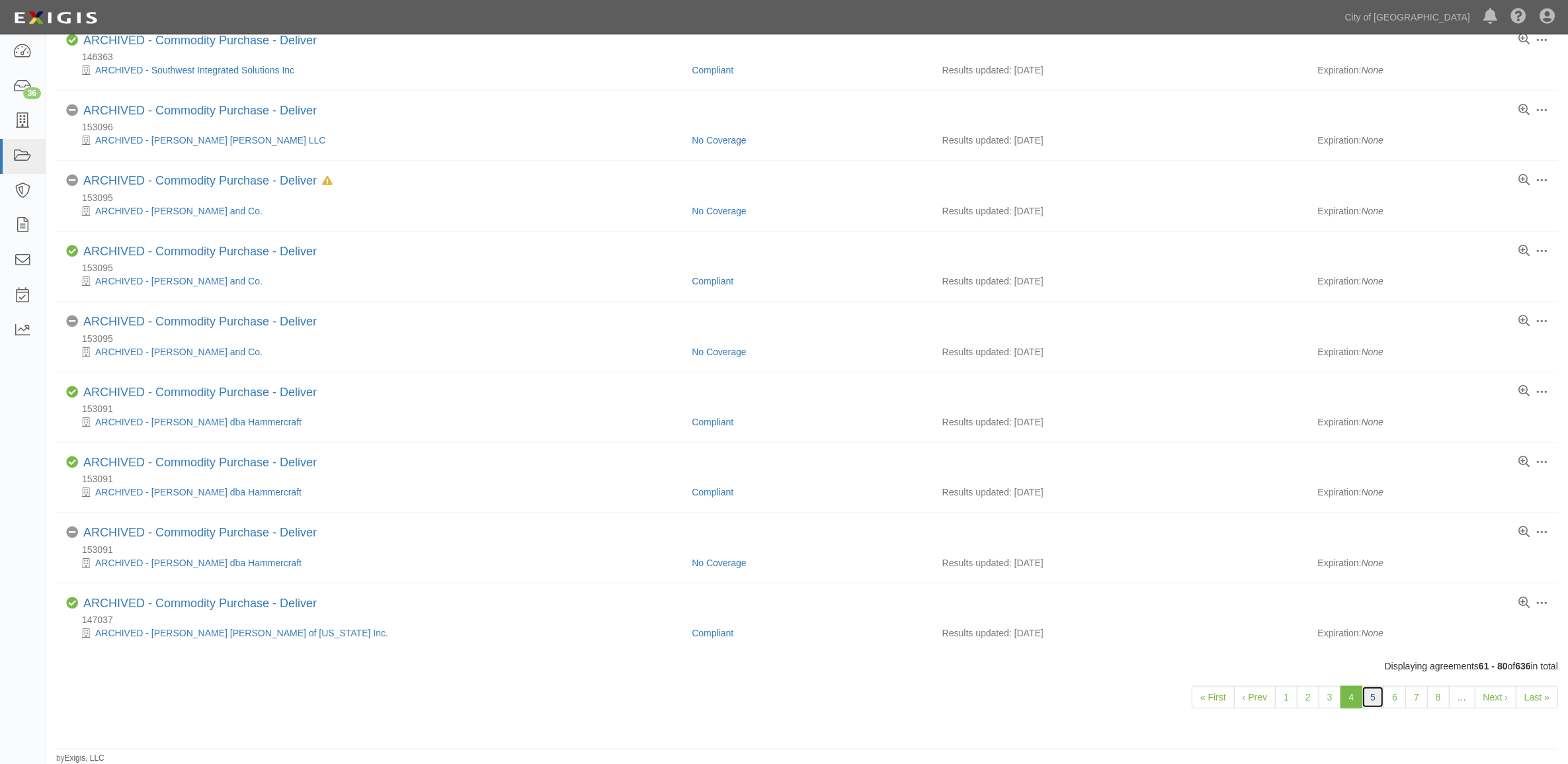
click at [1369, 696] on link "5" at bounding box center [1372, 696] width 22 height 22
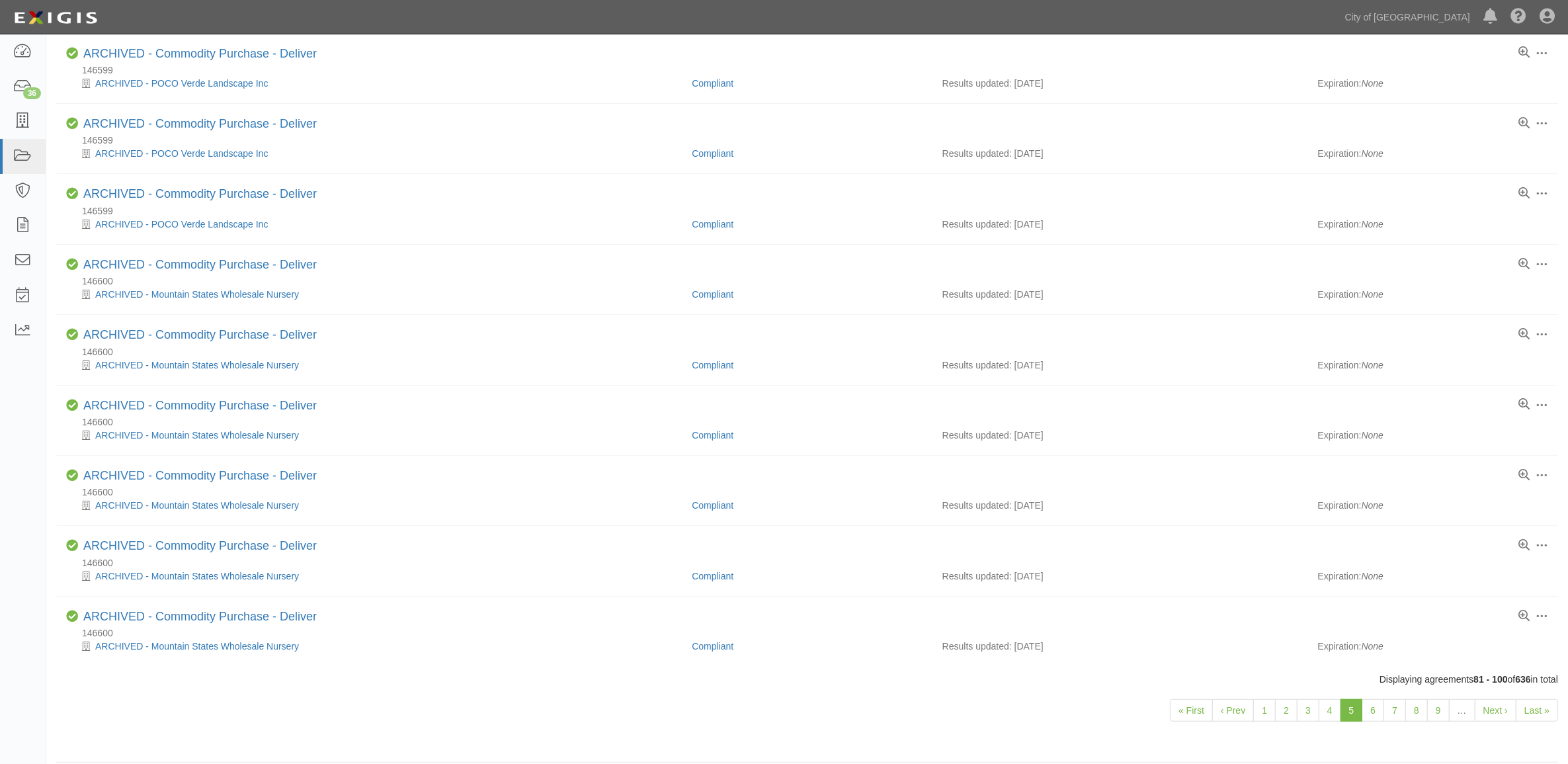
scroll to position [899, 0]
